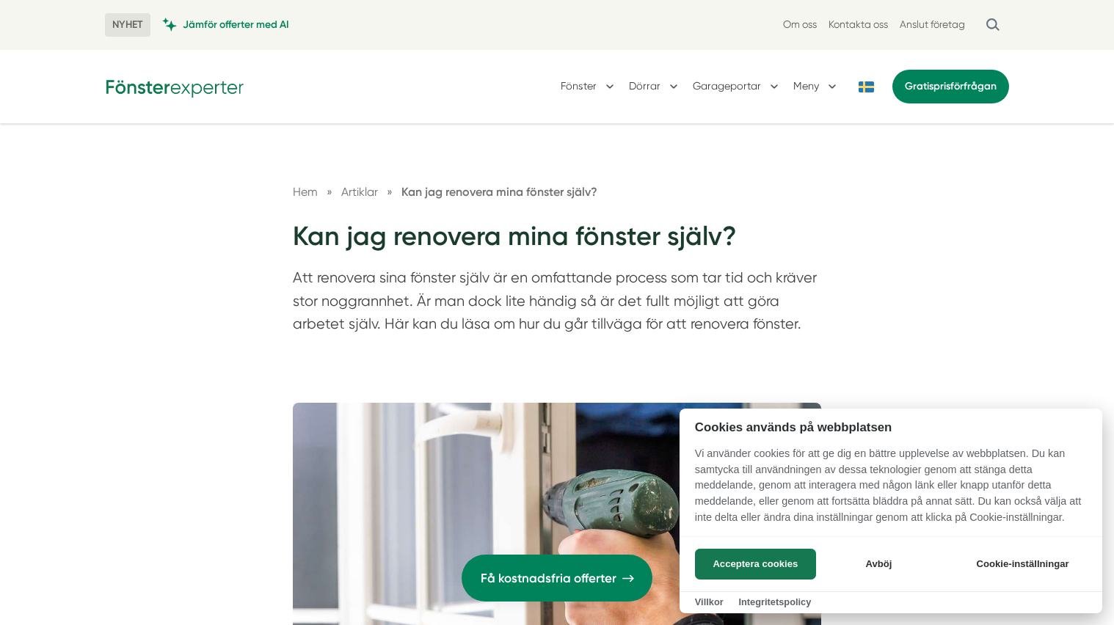
scroll to position [1449, 0]
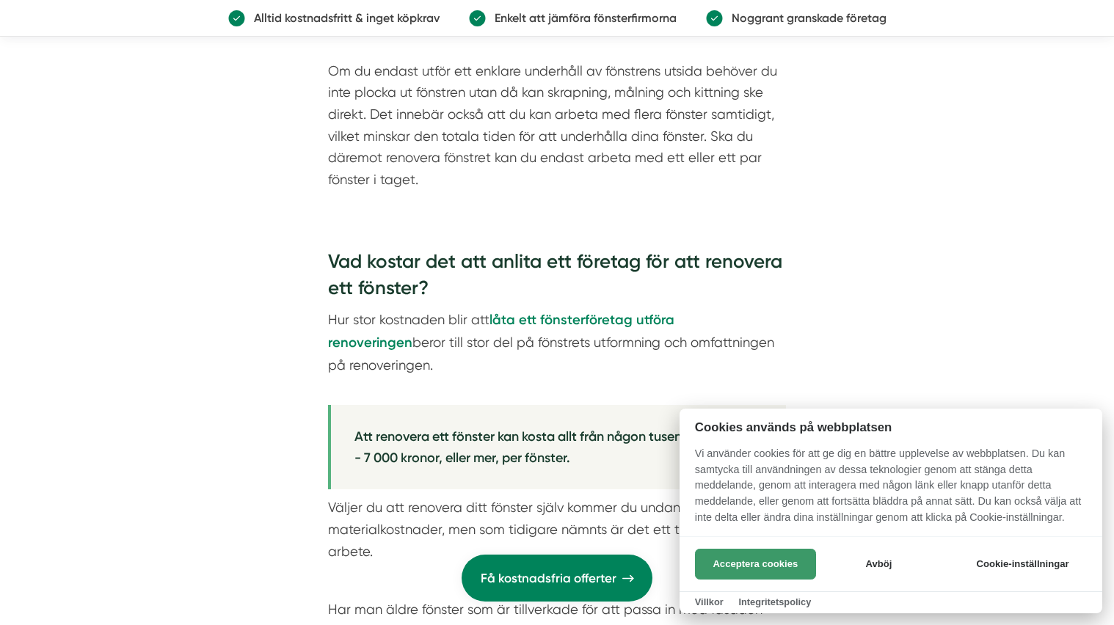
click at [759, 564] on button "Acceptera cookies" at bounding box center [755, 564] width 121 height 31
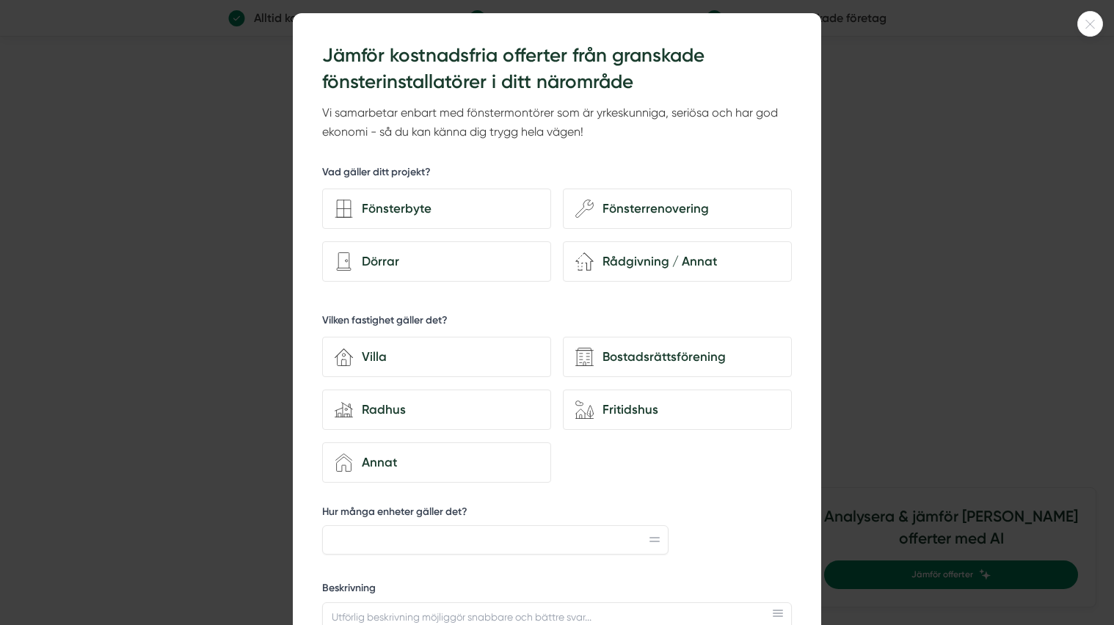
scroll to position [26, 0]
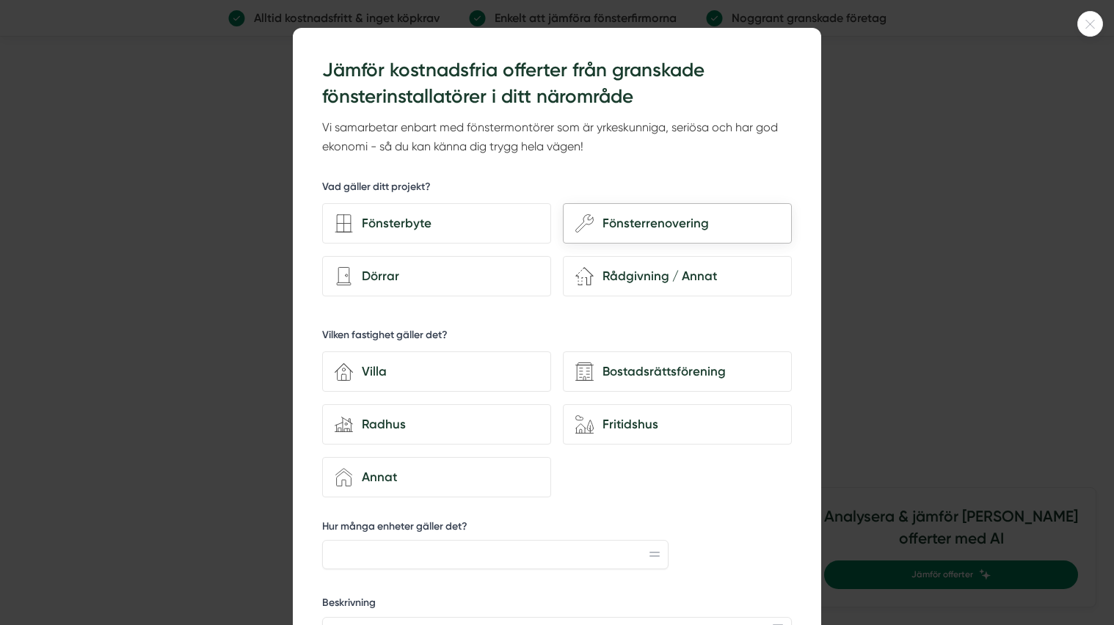
click at [648, 219] on div "Fönsterrenovering" at bounding box center [687, 224] width 186 height 20
click at [0, 0] on input "wench Fönsterrenovering" at bounding box center [0, 0] width 0 height 0
click at [427, 375] on div "Villa" at bounding box center [446, 372] width 186 height 20
click at [0, 0] on input "house-3 Villa" at bounding box center [0, 0] width 0 height 0
click at [342, 559] on input "Hur många enheter gäller det?" at bounding box center [495, 554] width 346 height 29
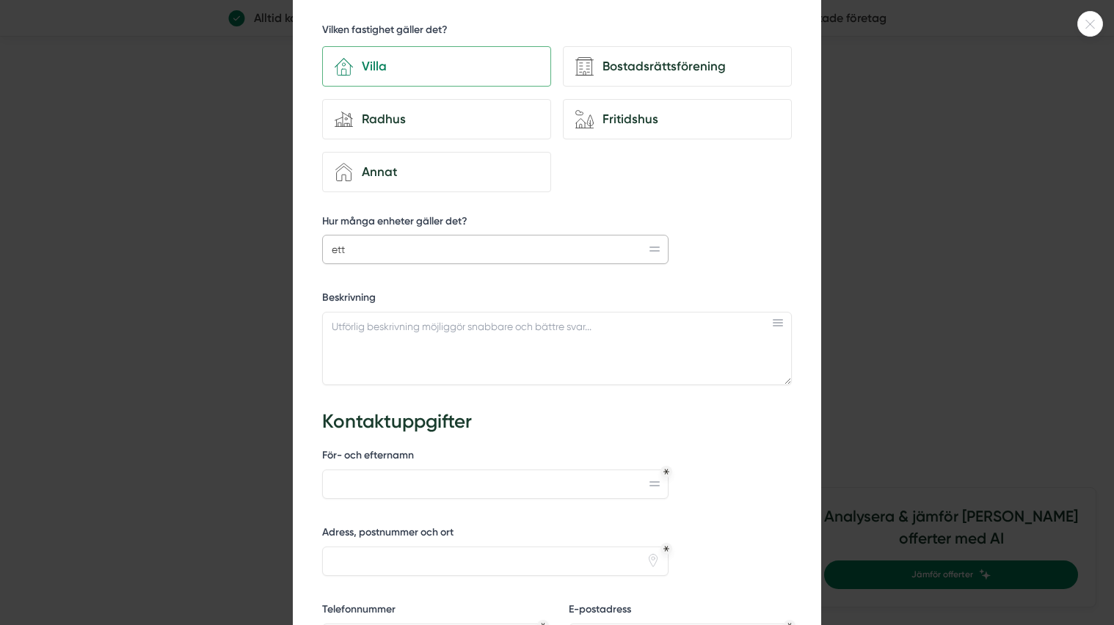
scroll to position [333, 0]
type input "ett"
click at [335, 328] on textarea "Beskrivning" at bounding box center [557, 348] width 470 height 73
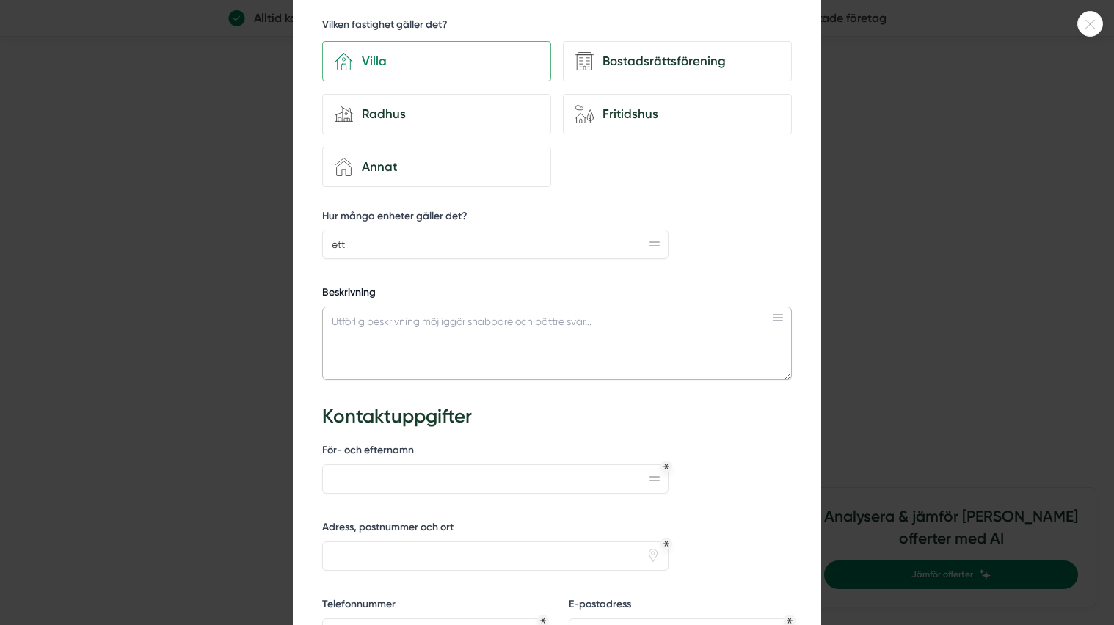
scroll to position [0, 0]
